Goal: Browse casually: Explore the website without a specific task or goal

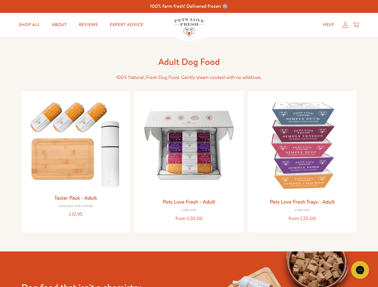
click at [360, 270] on icon "Gorgias live chat" at bounding box center [360, 270] width 6 height 6
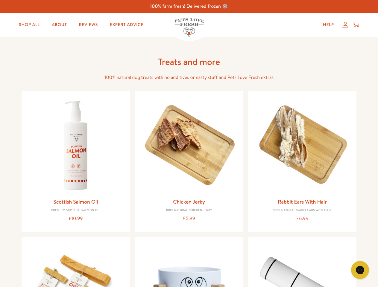
click at [360, 270] on icon "Gorgias live chat" at bounding box center [360, 270] width 6 height 6
